Goal: Ask a question

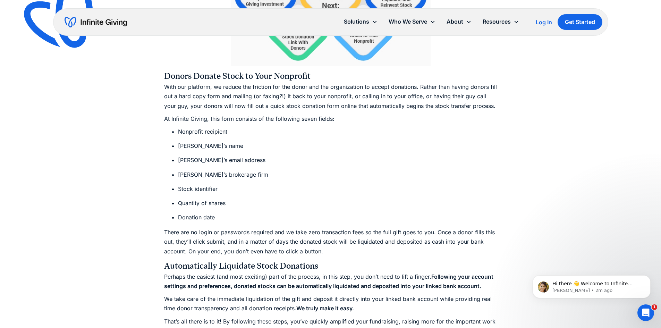
scroll to position [1353, 0]
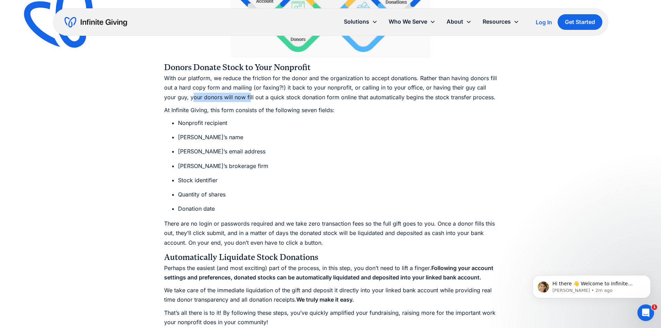
drag, startPoint x: 179, startPoint y: 96, endPoint x: 251, endPoint y: 100, distance: 72.0
click at [238, 100] on p "With our platform, we reduce the friction for the donor and the organization to…" at bounding box center [330, 88] width 333 height 28
click at [253, 108] on p "At Infinite Giving, this form consists of the following seven fields:" at bounding box center [330, 110] width 333 height 9
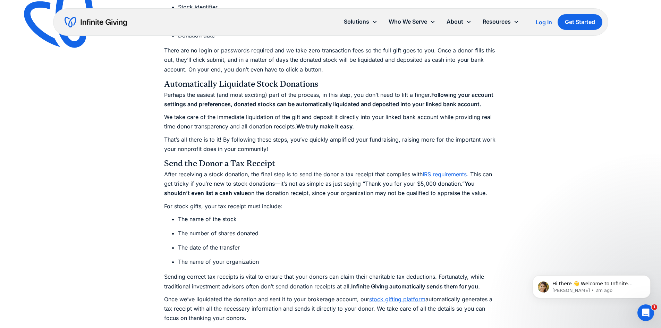
scroll to position [1527, 0]
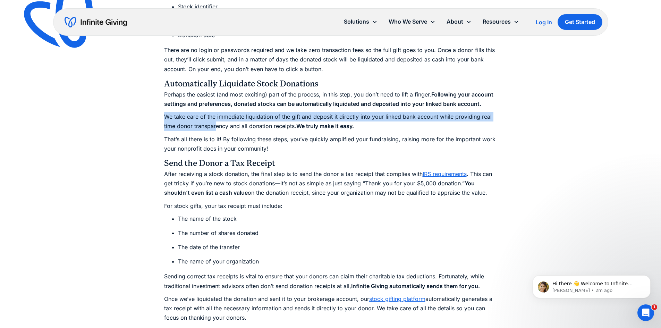
drag, startPoint x: 164, startPoint y: 116, endPoint x: 218, endPoint y: 122, distance: 53.7
click at [217, 122] on p "We take care of the immediate liquidation of the gift and deposit it directly i…" at bounding box center [330, 121] width 333 height 19
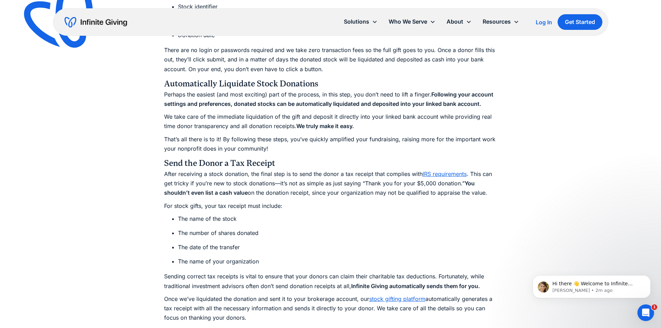
click at [224, 123] on p "We take care of the immediate liquidation of the gift and deposit it directly i…" at bounding box center [330, 121] width 333 height 19
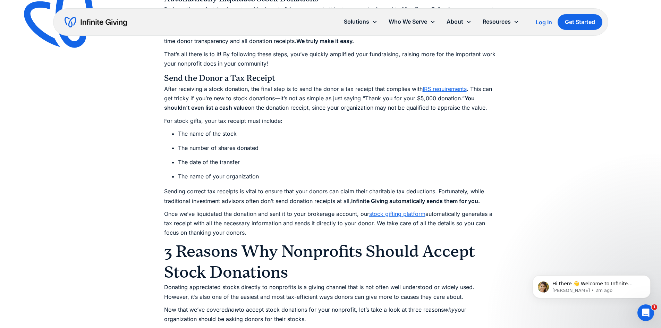
scroll to position [1596, 0]
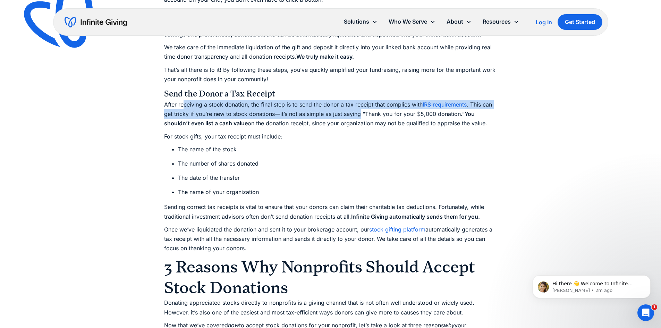
drag, startPoint x: 182, startPoint y: 104, endPoint x: 364, endPoint y: 113, distance: 181.7
click at [359, 114] on p "After receiving a stock donation, the final step is to send the donor a tax rec…" at bounding box center [330, 114] width 333 height 28
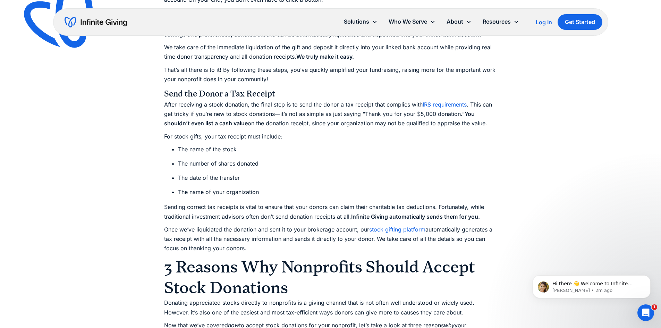
click at [383, 113] on p "After receiving a stock donation, the final step is to send the donor a tax rec…" at bounding box center [330, 114] width 333 height 28
drag, startPoint x: 257, startPoint y: 123, endPoint x: 372, endPoint y: 126, distance: 115.3
click at [372, 126] on p "After receiving a stock donation, the final step is to send the donor a tax rec…" at bounding box center [330, 114] width 333 height 28
click at [392, 127] on p "After receiving a stock donation, the final step is to send the donor a tax rec…" at bounding box center [330, 114] width 333 height 28
drag, startPoint x: 186, startPoint y: 150, endPoint x: 223, endPoint y: 161, distance: 38.8
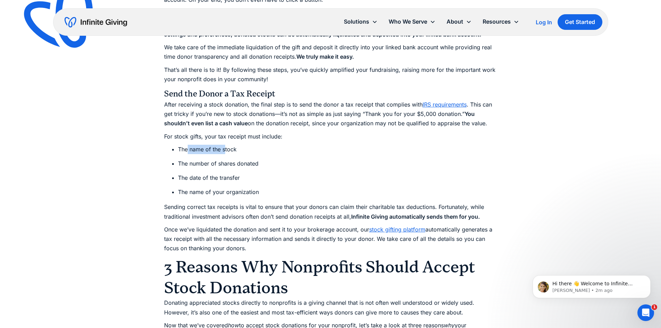
click at [226, 151] on li "The name of the stock" at bounding box center [337, 149] width 319 height 9
drag, startPoint x: 181, startPoint y: 163, endPoint x: 250, endPoint y: 161, distance: 68.8
click at [250, 161] on li "The number of shares donated" at bounding box center [337, 163] width 319 height 9
drag, startPoint x: 187, startPoint y: 176, endPoint x: 220, endPoint y: 181, distance: 33.7
click at [210, 179] on li "The date of the transfer" at bounding box center [337, 177] width 319 height 9
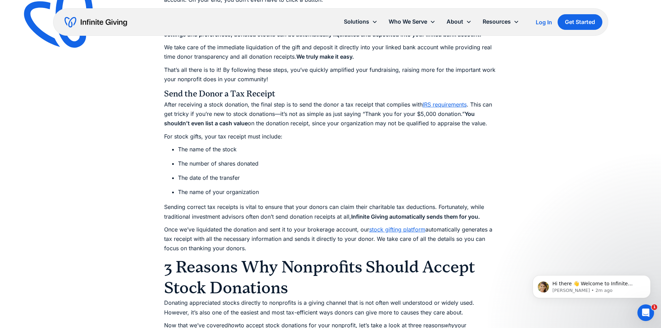
click at [199, 192] on li "The name of your organization" at bounding box center [337, 191] width 319 height 9
drag, startPoint x: 175, startPoint y: 208, endPoint x: 334, endPoint y: 211, distance: 159.7
click at [298, 207] on p "Sending correct tax receipts is vital to ensure that your donors can claim thei…" at bounding box center [330, 211] width 333 height 19
click at [336, 211] on p "Sending correct tax receipts is vital to ensure that your donors can claim thei…" at bounding box center [330, 211] width 333 height 19
drag, startPoint x: 193, startPoint y: 228, endPoint x: 340, endPoint y: 227, distance: 147.2
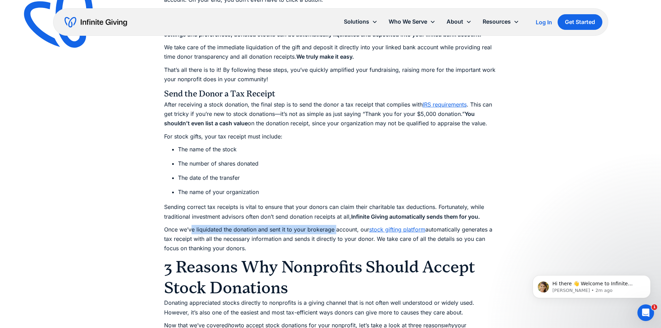
click at [339, 227] on p "Once we’ve liquidated the donation and sent it to your brokerage account, our s…" at bounding box center [330, 239] width 333 height 28
click at [345, 237] on p "Once we’ve liquidated the donation and sent it to your brokerage account, our s…" at bounding box center [330, 239] width 333 height 28
click at [446, 105] on link "IRS requirements" at bounding box center [445, 104] width 44 height 7
click at [596, 292] on p "[PERSON_NAME] • 4m ago" at bounding box center [597, 290] width 90 height 6
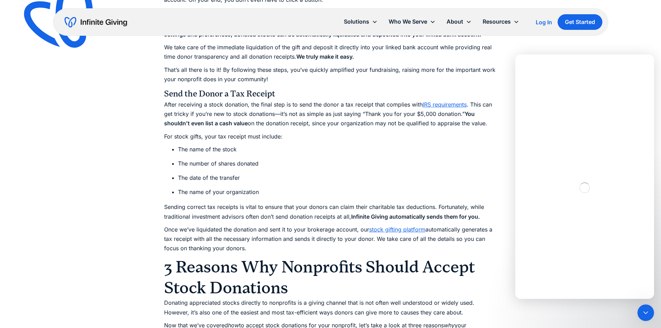
scroll to position [0, 0]
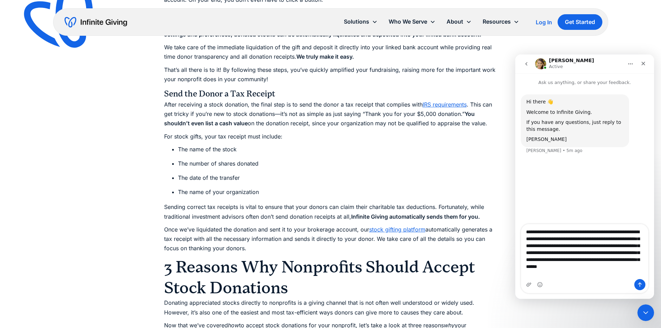
type textarea "**********"
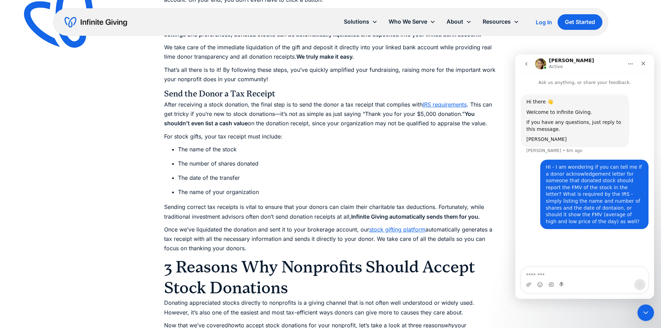
click at [558, 243] on div "Hi there 👋 Welcome to Infinite Giving. If you have any questions, just reply to…" at bounding box center [584, 177] width 139 height 182
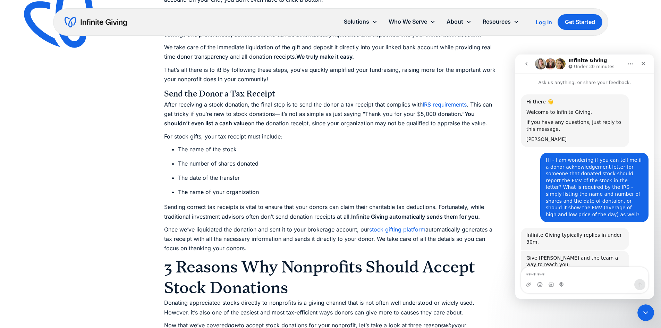
scroll to position [60, 0]
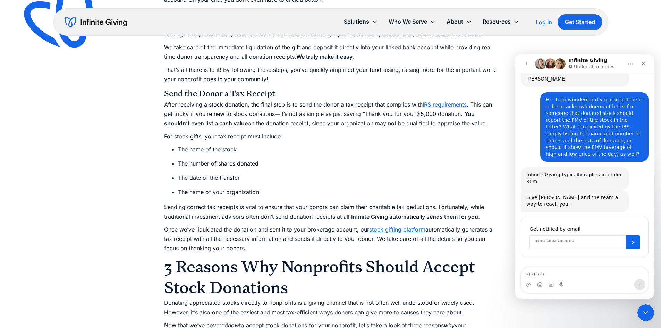
click at [538, 235] on input "Enter your email" at bounding box center [578, 242] width 96 height 14
click at [522, 144] on div "Hi - I am wondering if you can tell me if a donor acknowledgement letter for so…" at bounding box center [585, 129] width 128 height 75
click at [535, 235] on input "Enter your email" at bounding box center [578, 242] width 96 height 14
type input "**********"
click at [632, 241] on icon "Submit" at bounding box center [633, 242] width 2 height 3
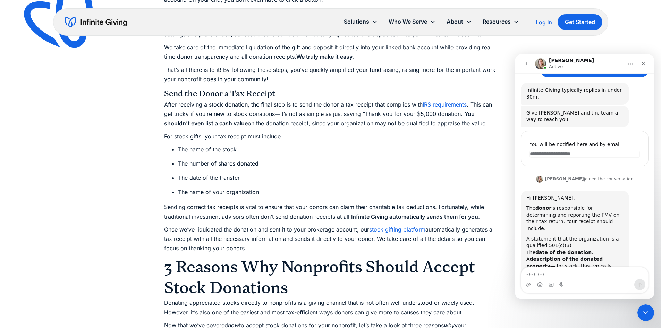
scroll to position [146, 0]
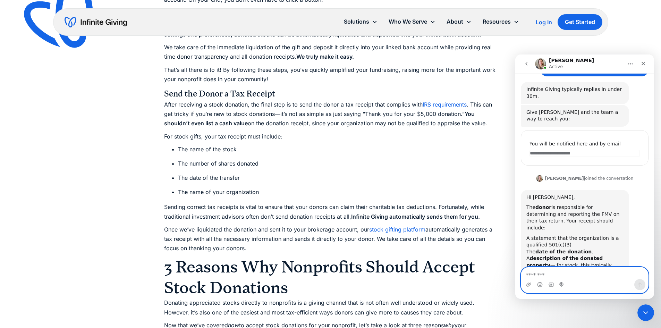
click at [534, 274] on textarea "Message…" at bounding box center [584, 273] width 127 height 12
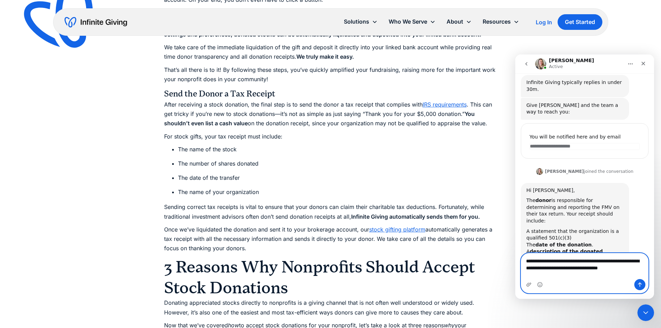
scroll to position [160, 0]
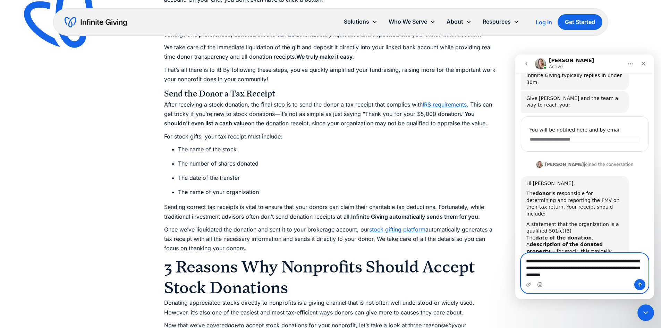
type textarea "**********"
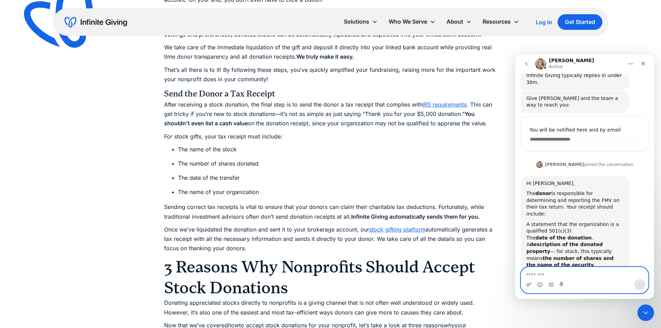
scroll to position [187, 0]
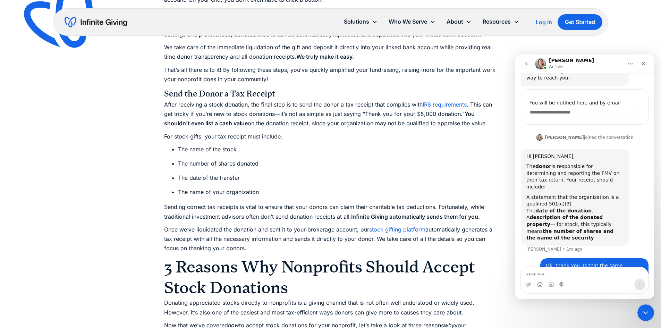
click at [520, 230] on div "**********" at bounding box center [584, 100] width 139 height 403
click at [625, 133] on div "[PERSON_NAME] joined the conversation 10:05 am" at bounding box center [585, 138] width 128 height 10
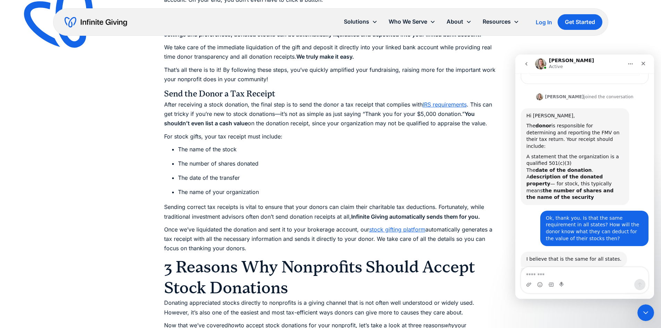
scroll to position [230, 0]
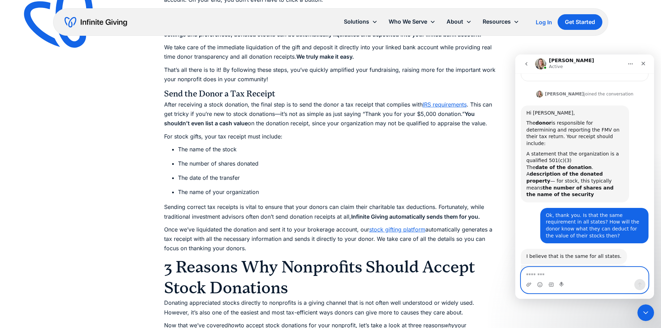
click at [541, 271] on textarea "Message…" at bounding box center [584, 273] width 127 height 12
type textarea "**********"
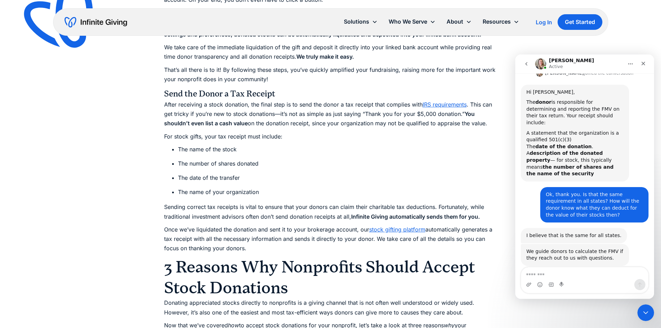
click at [328, 170] on ul "The name of the stock The number of shares donated The date of the transfer The…" at bounding box center [330, 171] width 333 height 52
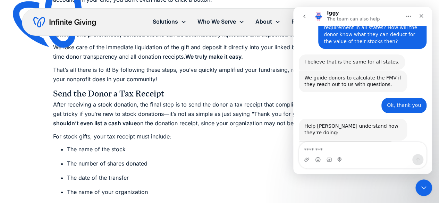
scroll to position [382, 0]
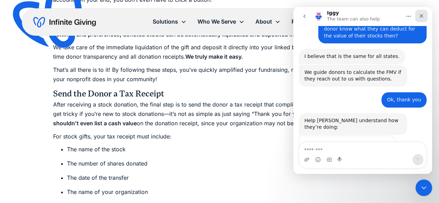
click at [421, 15] on icon "Close" at bounding box center [422, 16] width 6 height 6
